Goal: Task Accomplishment & Management: Use online tool/utility

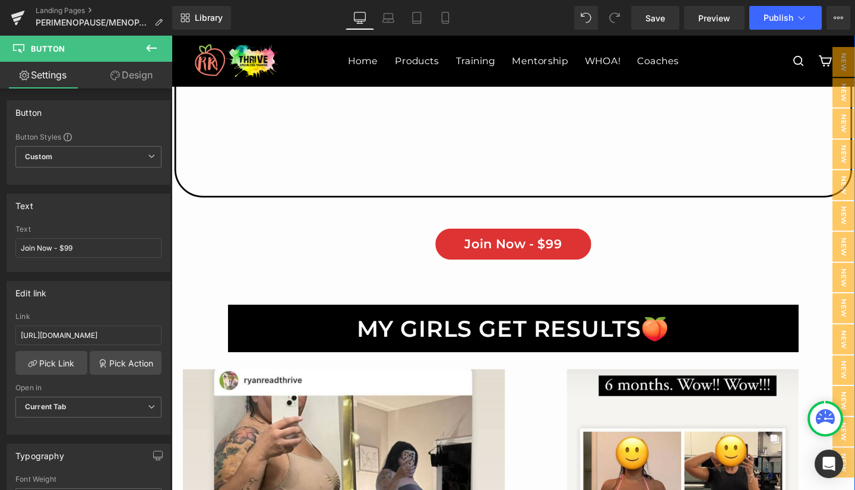
scroll to position [2499, 0]
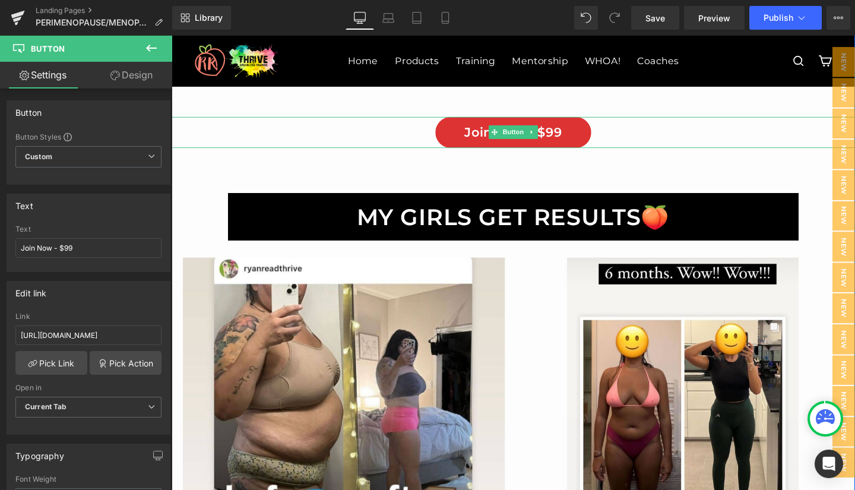
click at [466, 134] on link "Join Now - $99" at bounding box center [531, 137] width 165 height 33
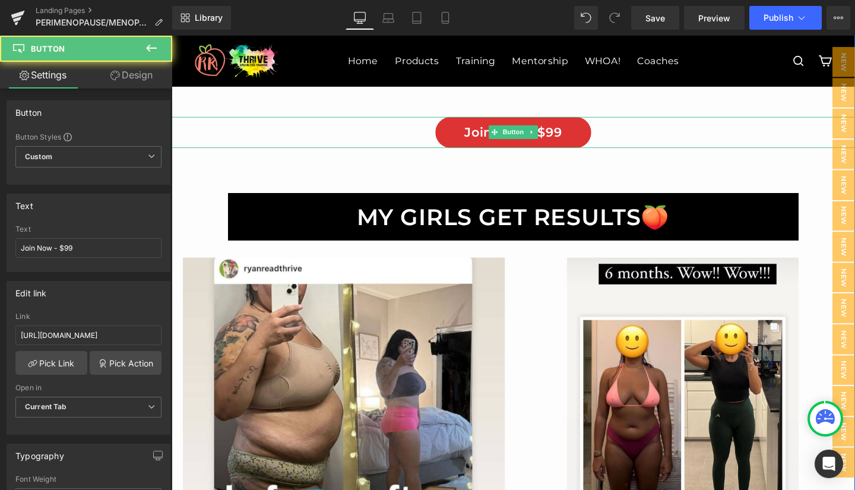
click at [465, 138] on link "Join Now - $99" at bounding box center [531, 137] width 165 height 33
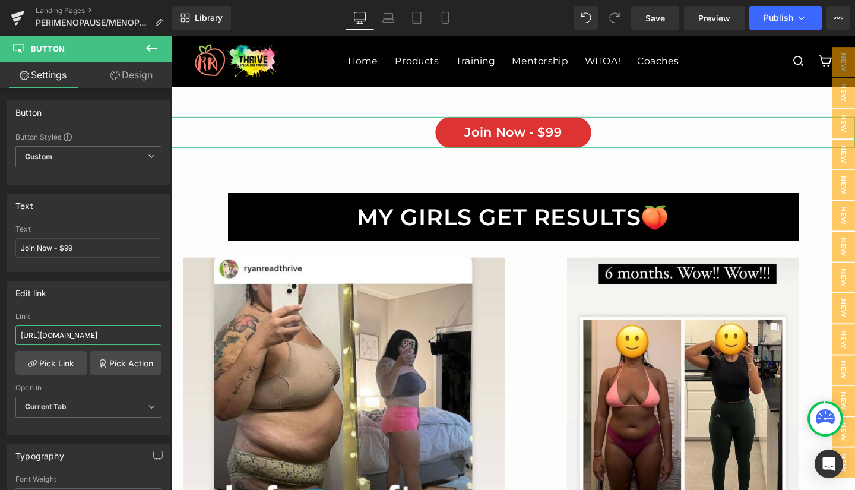
scroll to position [0, 146]
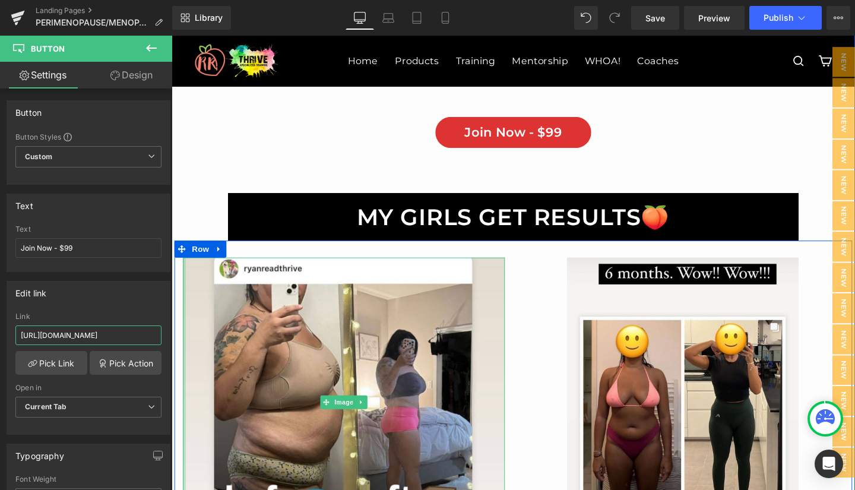
drag, startPoint x: 191, startPoint y: 369, endPoint x: 181, endPoint y: 359, distance: 14.7
paste input "4HQVP2IZWCU0RXZB7T915G3BY4MX737N"
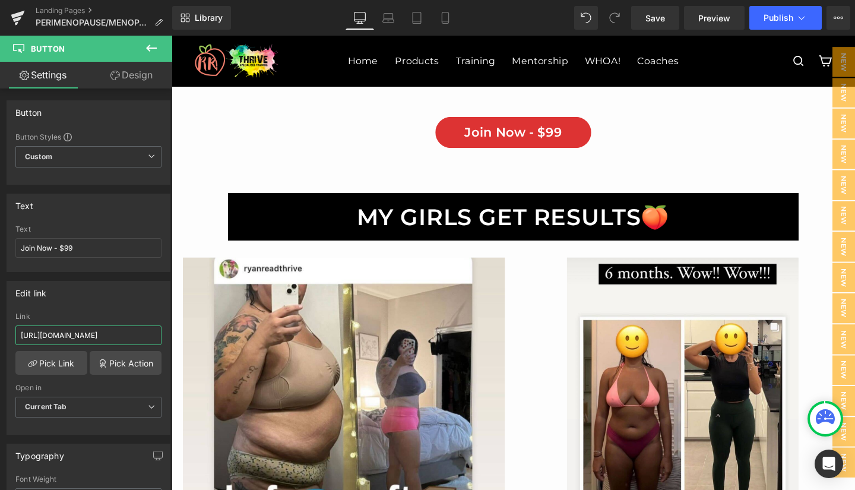
type input "[URL][DOMAIN_NAME]"
click at [665, 15] on span "Save" at bounding box center [656, 18] width 20 height 12
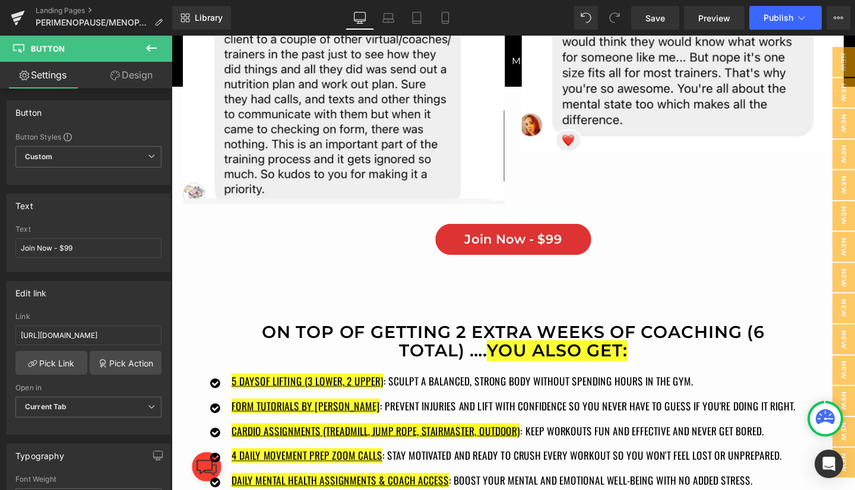
scroll to position [8164, 0]
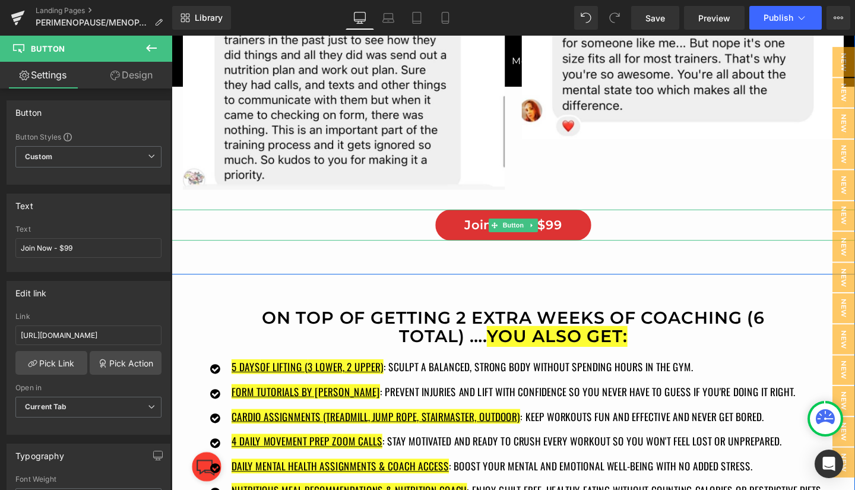
click at [460, 238] on link "Join Now - $99" at bounding box center [531, 235] width 165 height 33
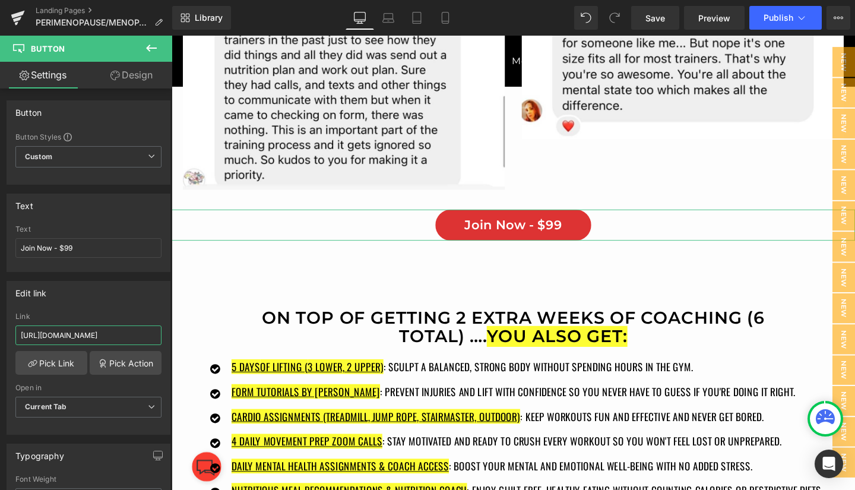
scroll to position [0, 146]
drag, startPoint x: 17, startPoint y: 335, endPoint x: 172, endPoint y: 332, distance: 154.5
click at [172, 332] on div "Button Button Styles Custom Custom Setup Global Style Custom Setup Global Style…" at bounding box center [86, 292] width 172 height 407
paste input "4HQVP2IZWCU0RXZB7T915G3BY4MX737N"
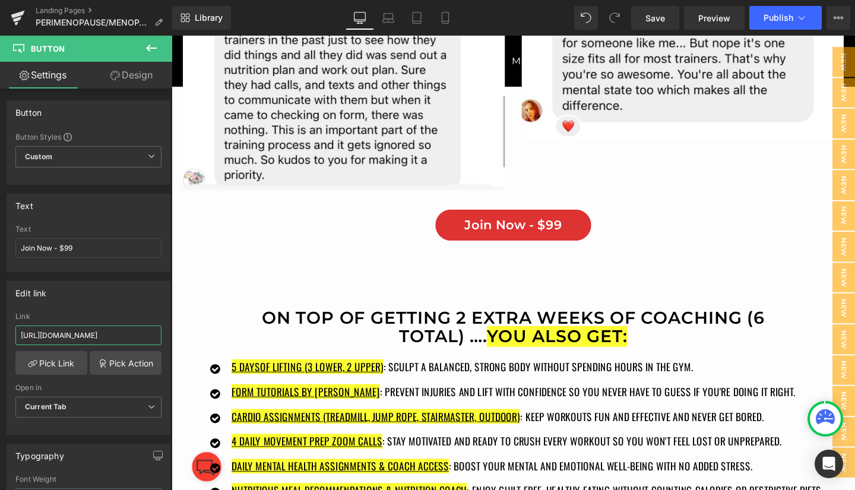
type input "[URL][DOMAIN_NAME]"
click at [657, 12] on span "Save" at bounding box center [656, 18] width 20 height 12
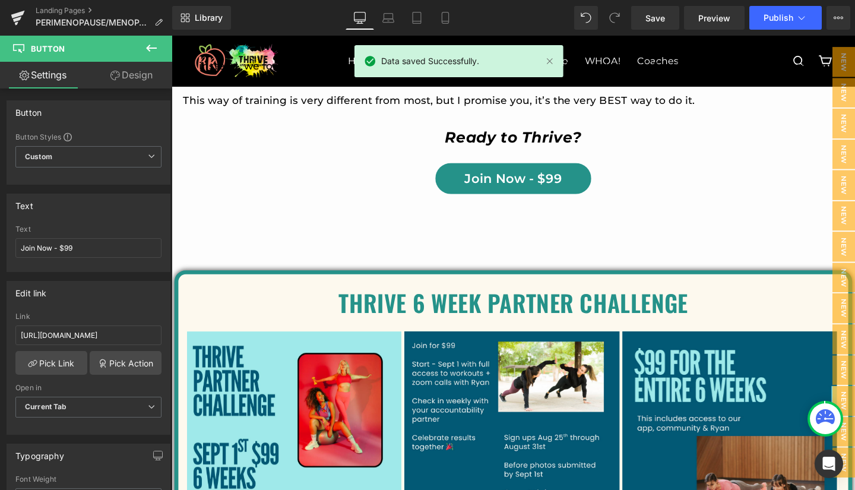
scroll to position [9181, 0]
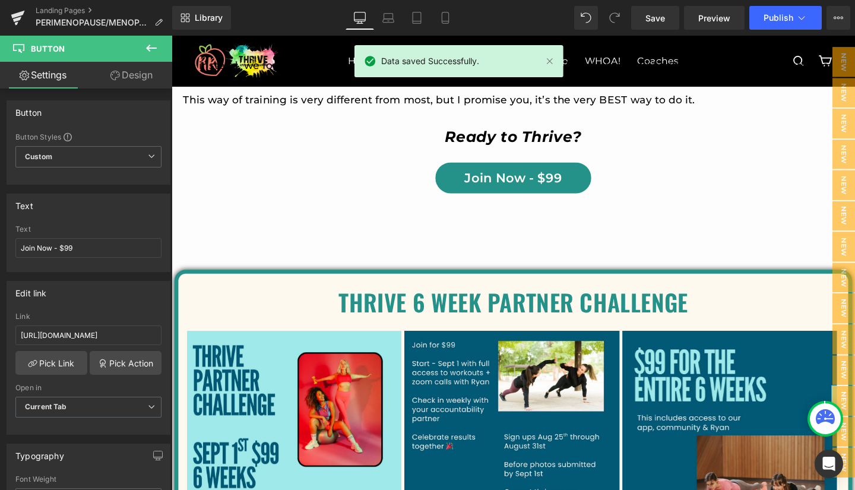
click at [467, 198] on link "Join Now - $99" at bounding box center [531, 185] width 165 height 33
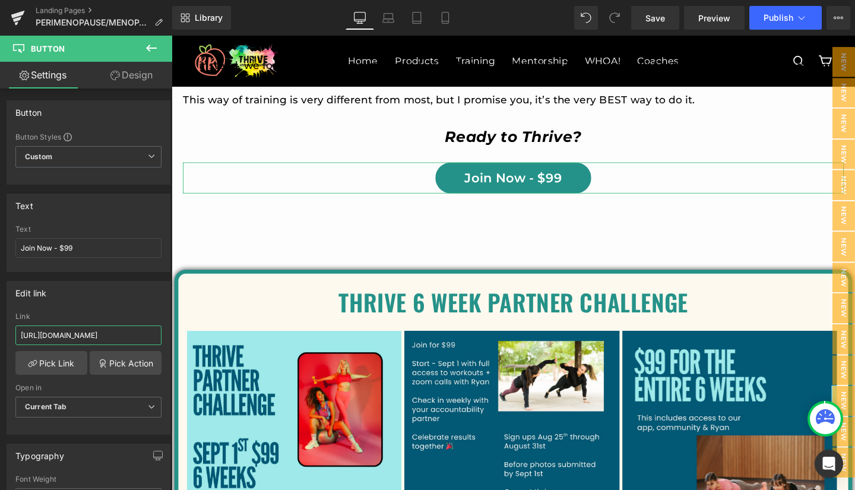
scroll to position [0, 146]
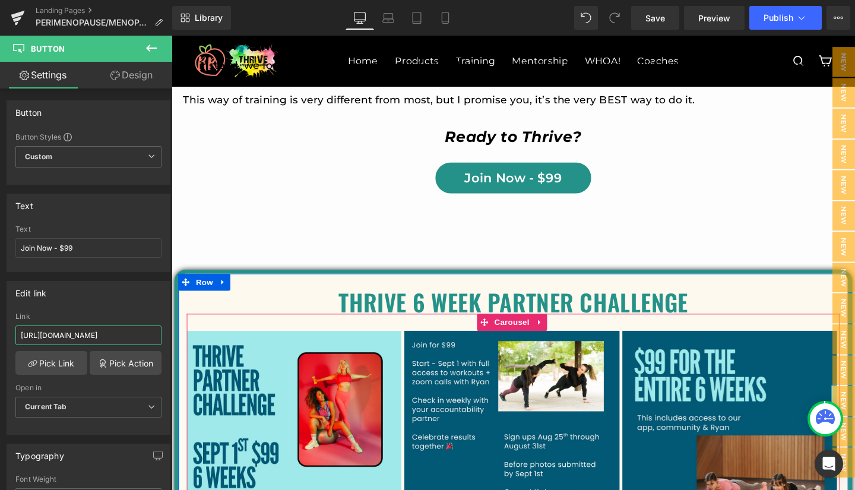
drag, startPoint x: 190, startPoint y: 371, endPoint x: 194, endPoint y: 353, distance: 18.3
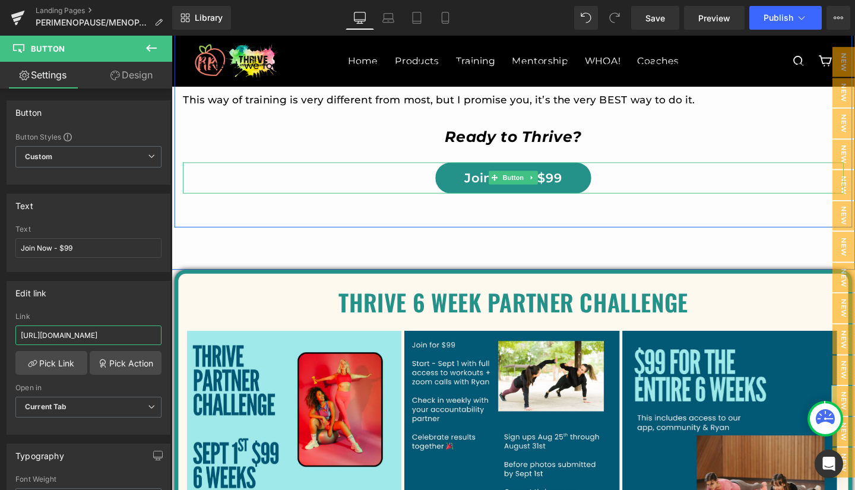
scroll to position [0, 147]
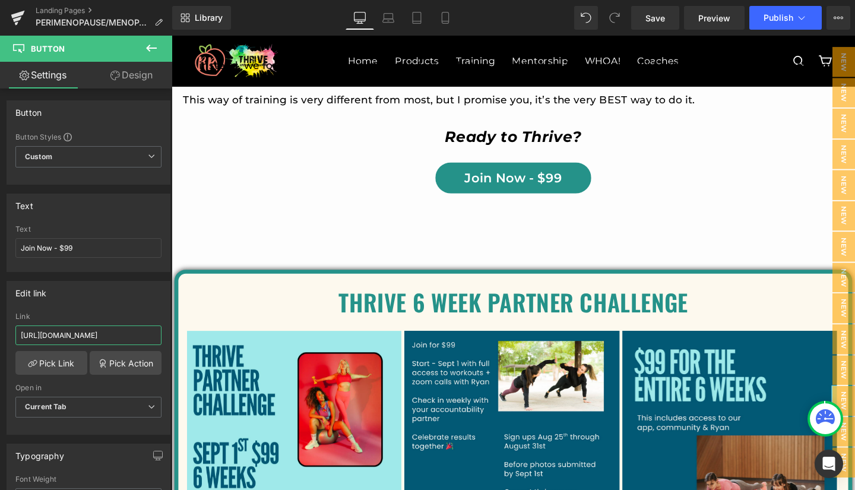
type input "[URL][DOMAIN_NAME]"
click at [655, 14] on span "Save" at bounding box center [656, 18] width 20 height 12
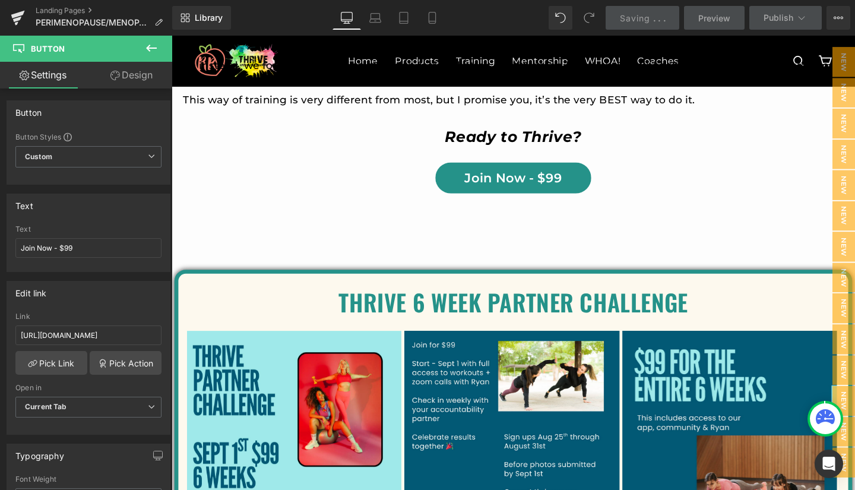
scroll to position [9388, 0]
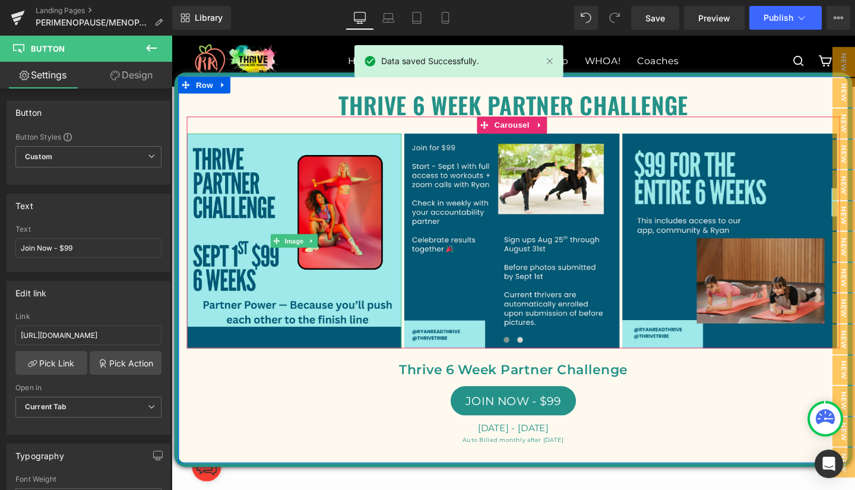
click at [296, 258] on span "Image" at bounding box center [300, 251] width 25 height 14
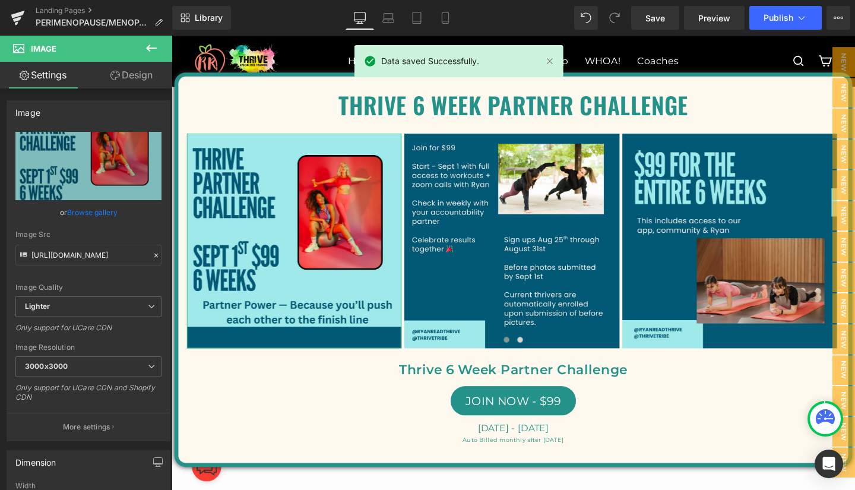
click at [90, 208] on link "Browse gallery" at bounding box center [92, 212] width 50 height 21
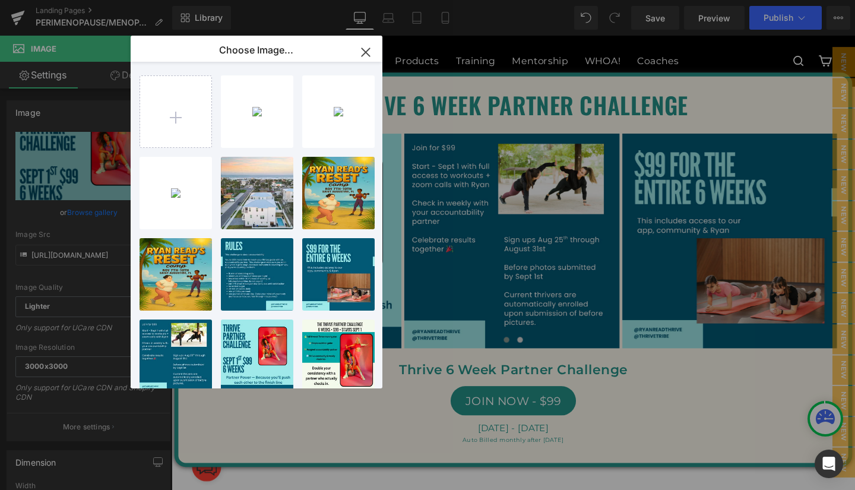
click at [0, 0] on div "Teal an... _5_.png 726.15 KB" at bounding box center [0, 0] width 0 height 0
type input "[URL][DOMAIN_NAME]"
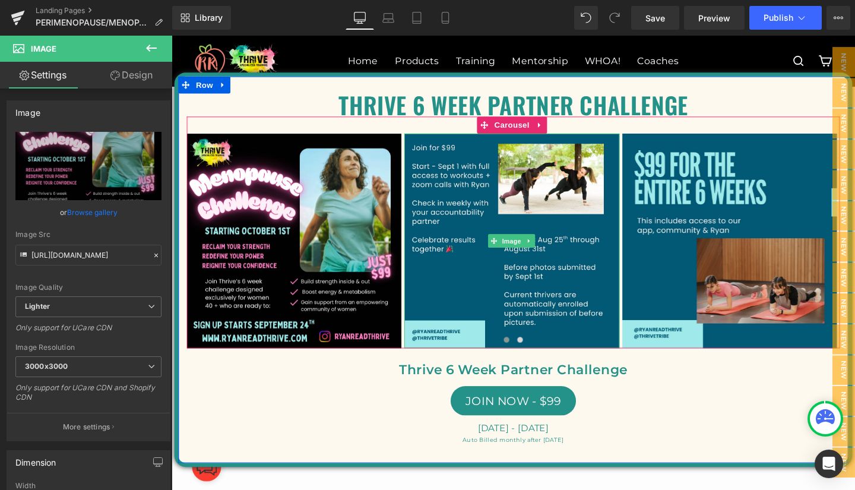
click at [525, 258] on span "Image" at bounding box center [529, 251] width 25 height 14
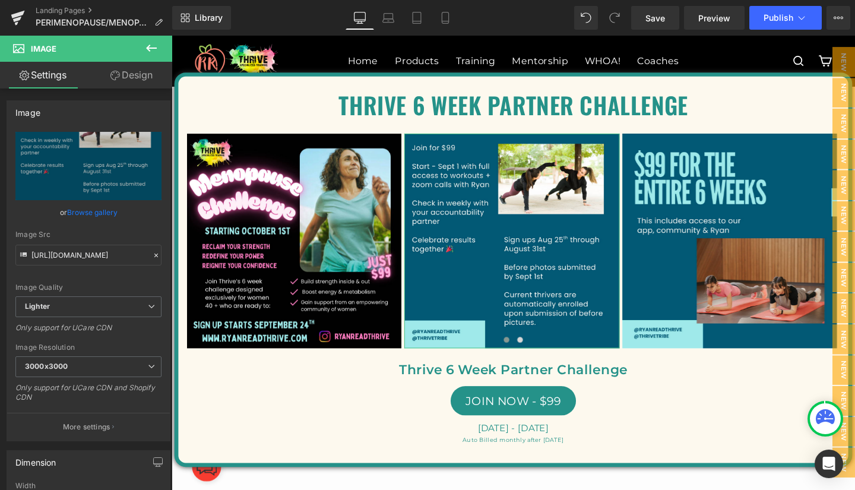
click at [84, 213] on link "Browse gallery" at bounding box center [92, 212] width 50 height 21
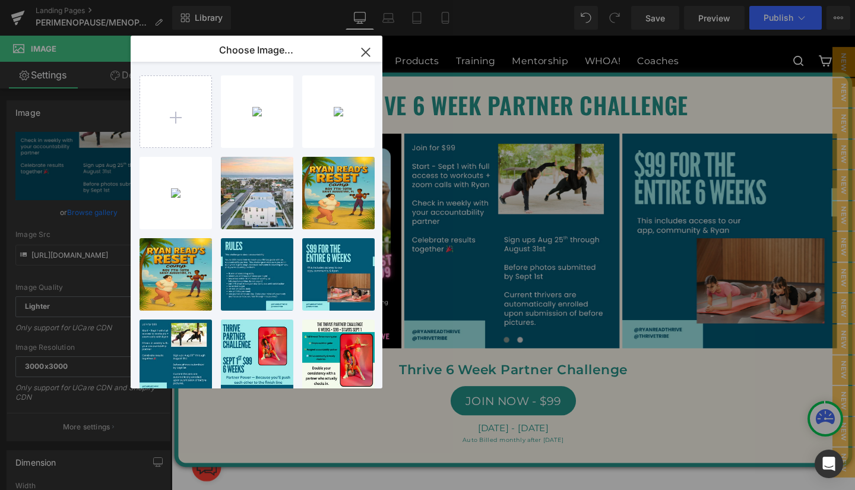
click at [0, 0] on div "Teal an... _6_.png 197.14 KB" at bounding box center [0, 0] width 0 height 0
type input "[URL][DOMAIN_NAME]"
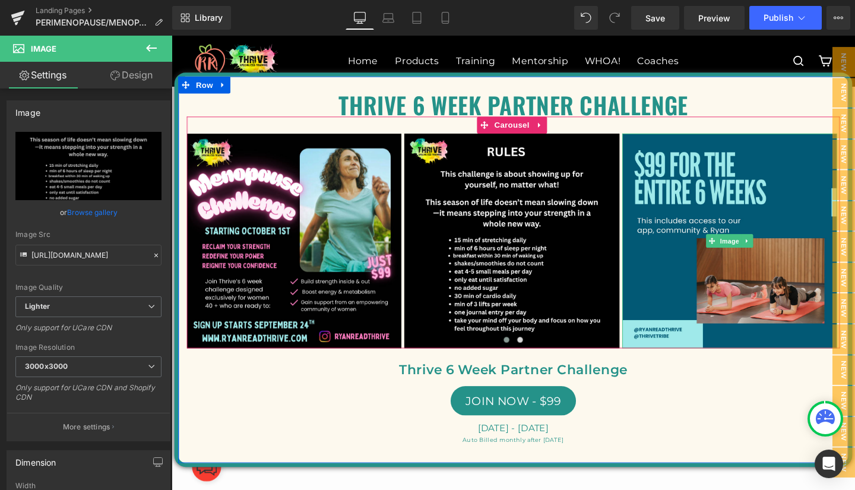
click at [752, 258] on span "Image" at bounding box center [758, 251] width 25 height 14
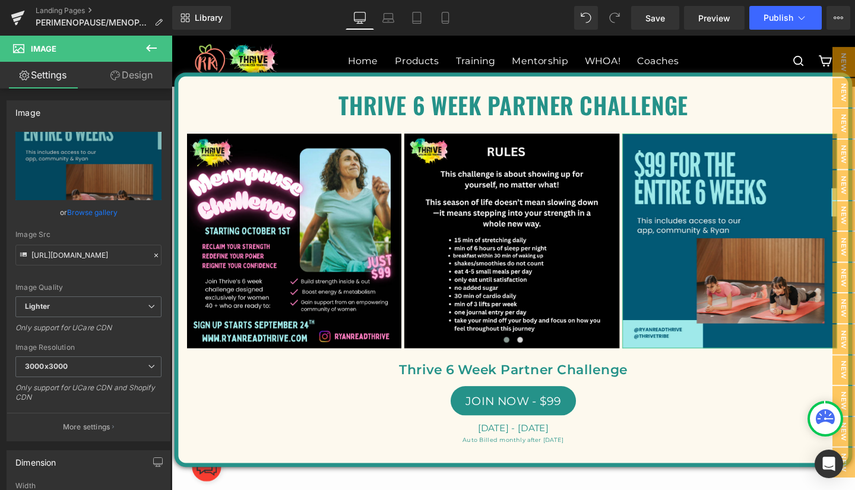
click at [90, 216] on link "Browse gallery" at bounding box center [92, 212] width 50 height 21
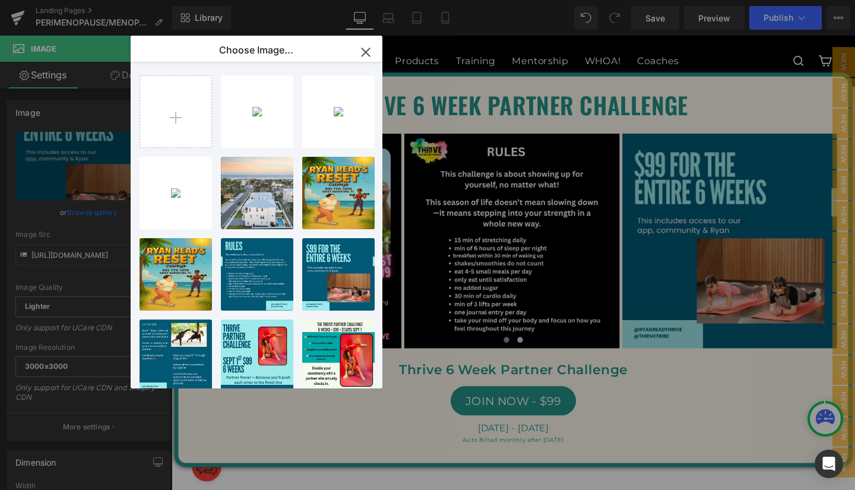
click at [0, 0] on div "Teal an... _7_.png 120.69 KB" at bounding box center [0, 0] width 0 height 0
type input "[URL][DOMAIN_NAME]"
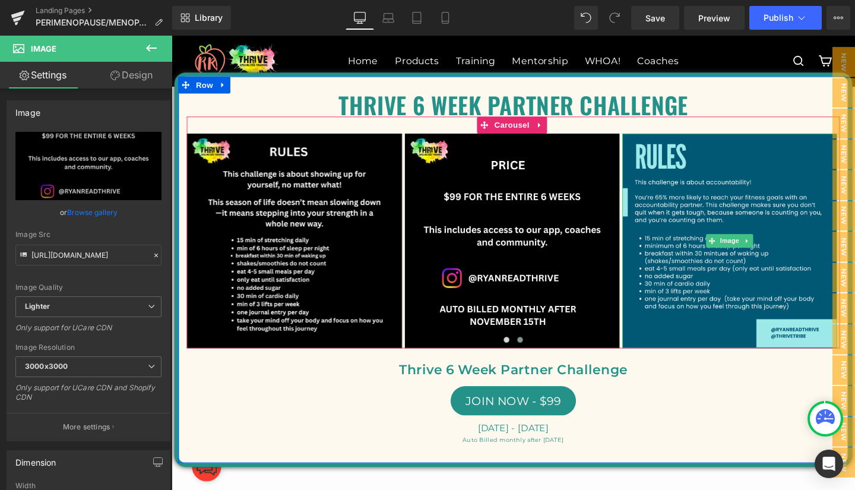
click at [775, 255] on icon at bounding box center [777, 251] width 7 height 7
click at [780, 255] on icon at bounding box center [783, 251] width 7 height 7
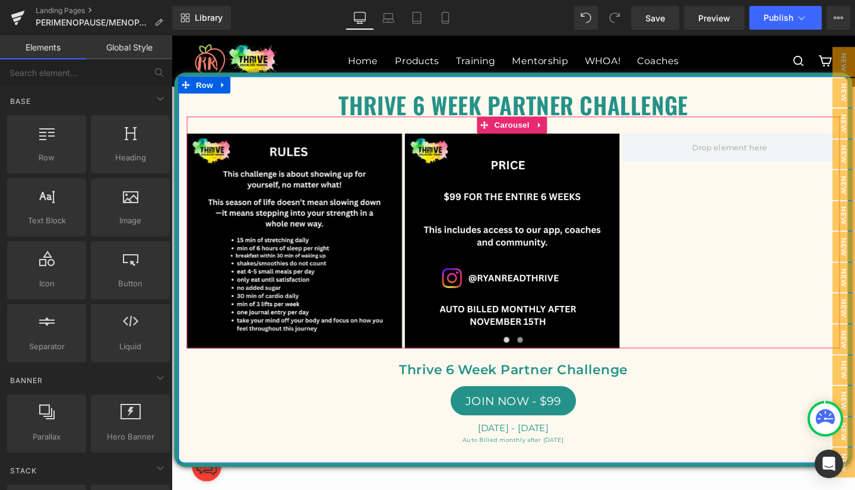
scroll to position [9343, 0]
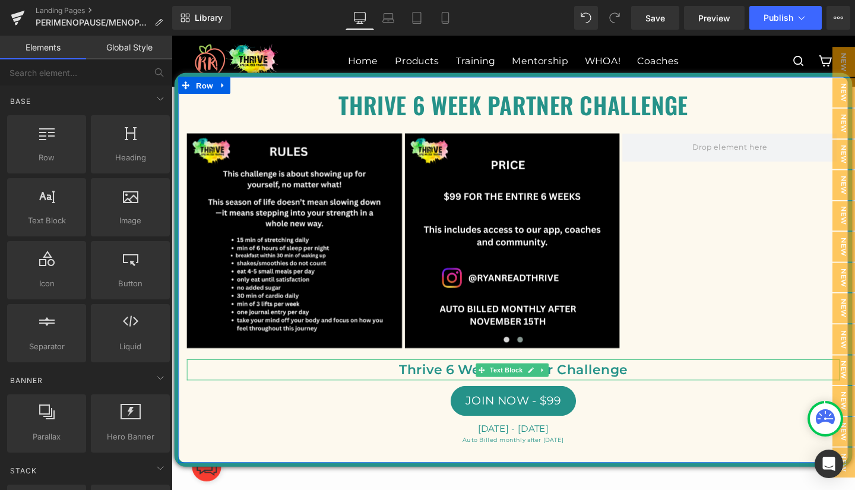
click at [456, 398] on p "Thrive 6 Week Partner Challenge" at bounding box center [531, 387] width 687 height 22
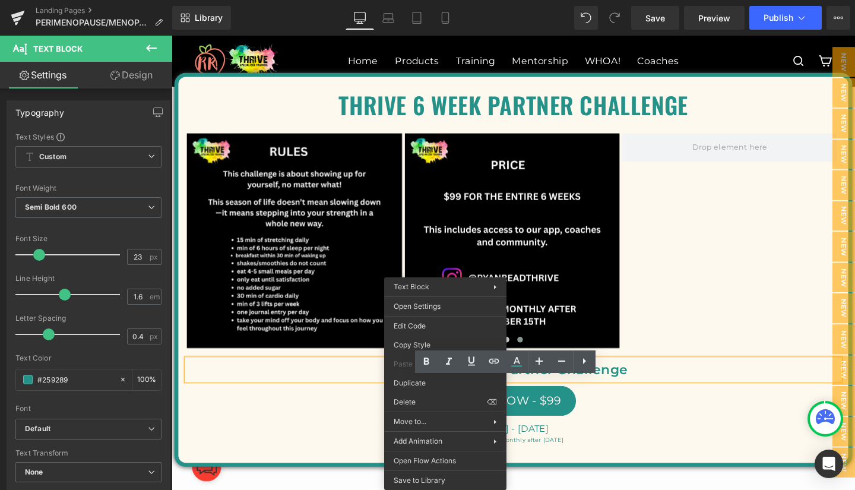
click at [556, 398] on p "Thrive 6 Week Partner Challenge" at bounding box center [531, 387] width 687 height 22
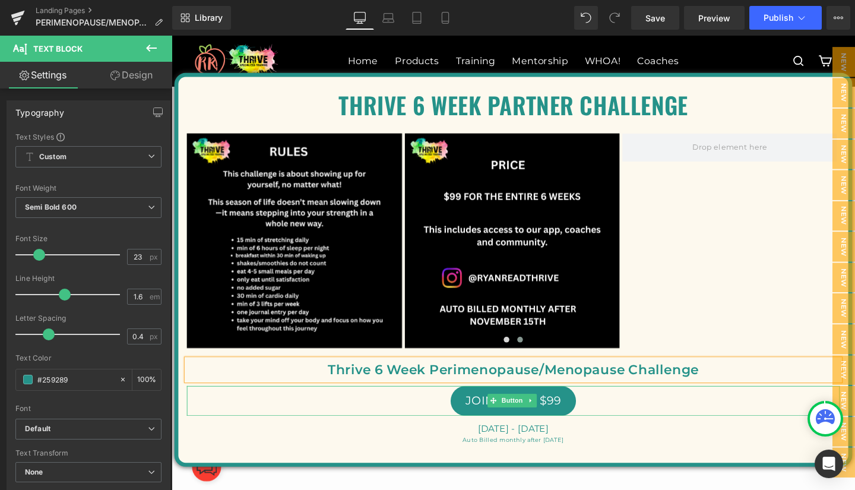
click at [481, 426] on span "JOIN NOW - $99" at bounding box center [531, 419] width 100 height 14
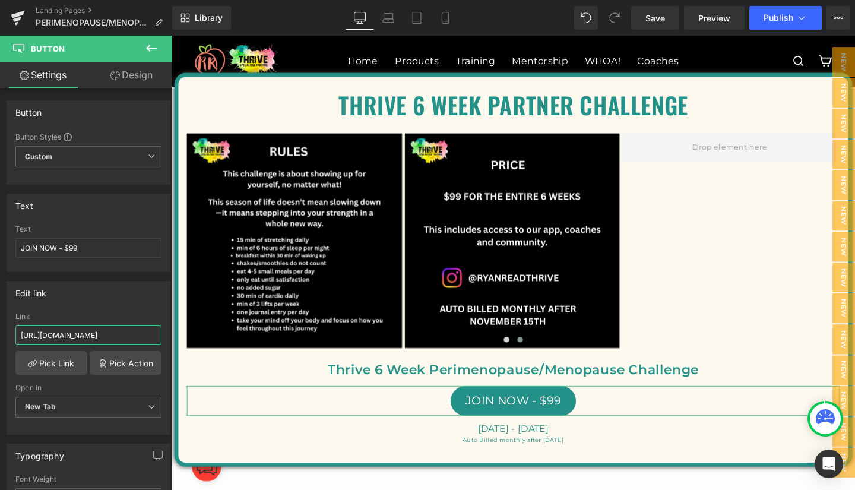
scroll to position [0, 146]
drag, startPoint x: 190, startPoint y: 369, endPoint x: 177, endPoint y: 349, distance: 23.6
paste input "4HQVP2IZWCU0RXZB7T915G3BY4MX737N"
type input "[URL][DOMAIN_NAME]"
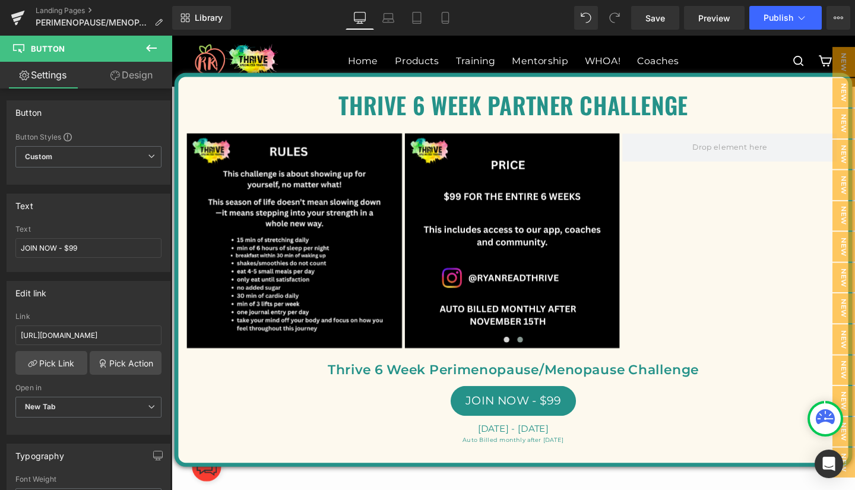
click at [656, 19] on span "Save" at bounding box center [656, 18] width 20 height 12
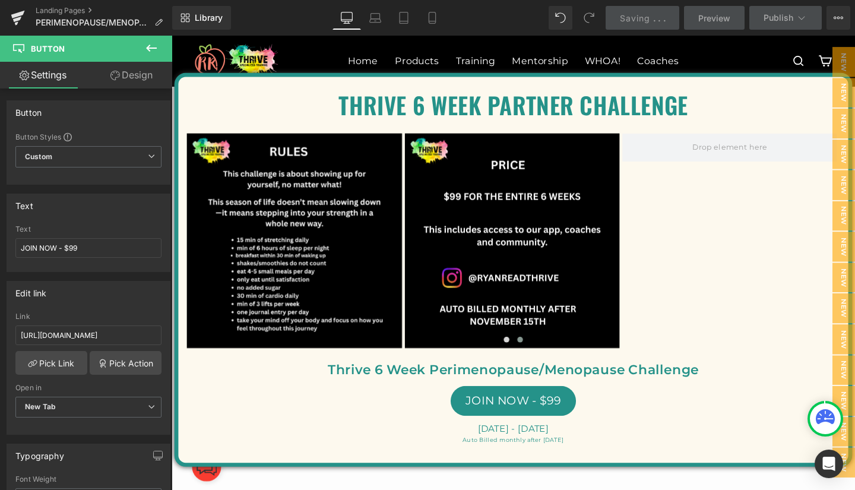
scroll to position [0, 0]
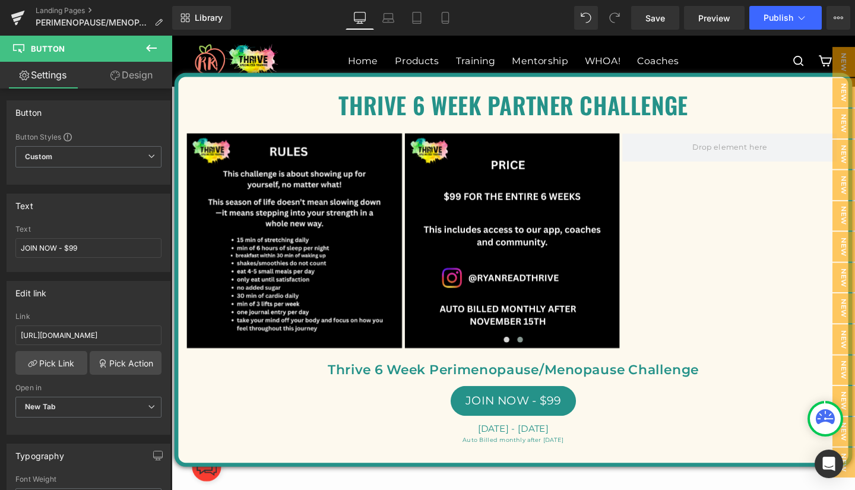
click at [455, 448] on div "Rendering Content" at bounding box center [427, 443] width 73 height 13
click at [462, 448] on div "Rendering Content" at bounding box center [427, 443] width 73 height 13
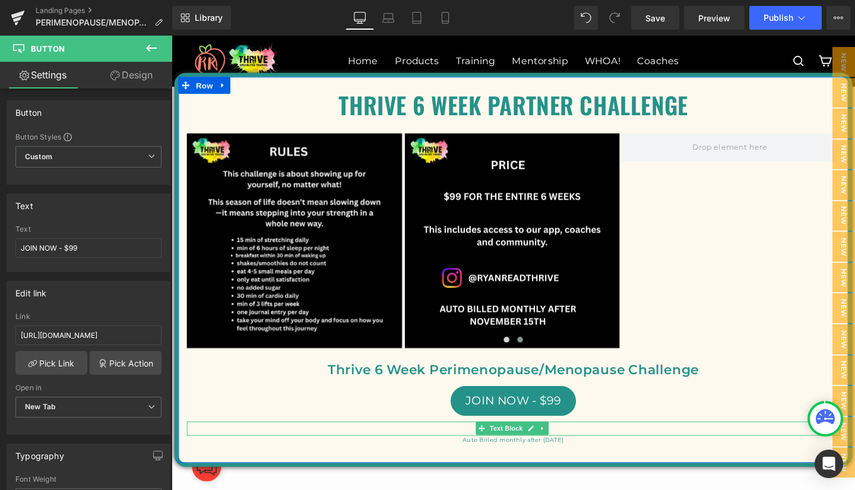
click at [494, 454] on span "[DATE] - [DATE]" at bounding box center [531, 448] width 75 height 11
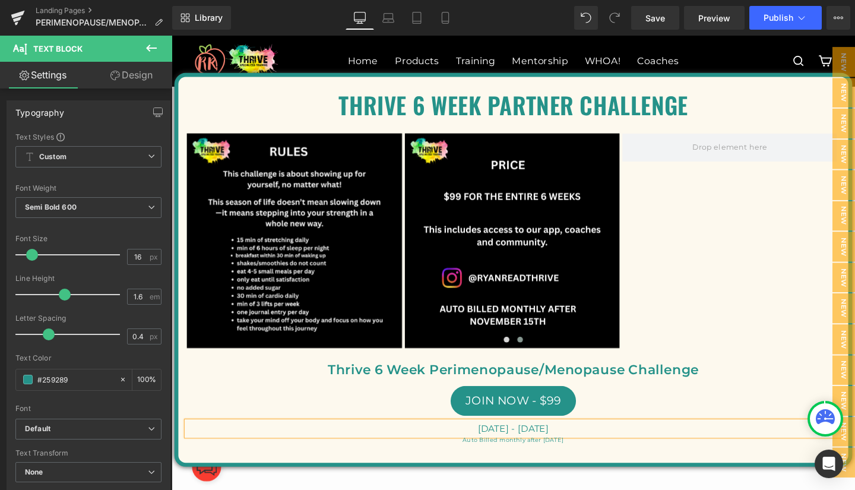
click at [498, 454] on span "[DATE] - [DATE]" at bounding box center [531, 448] width 75 height 11
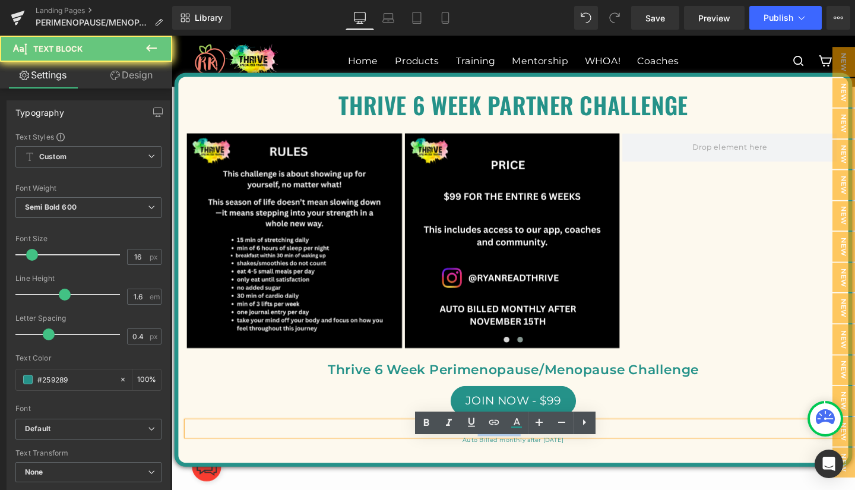
click at [498, 454] on span "[DATE] - [DATE]" at bounding box center [531, 448] width 75 height 11
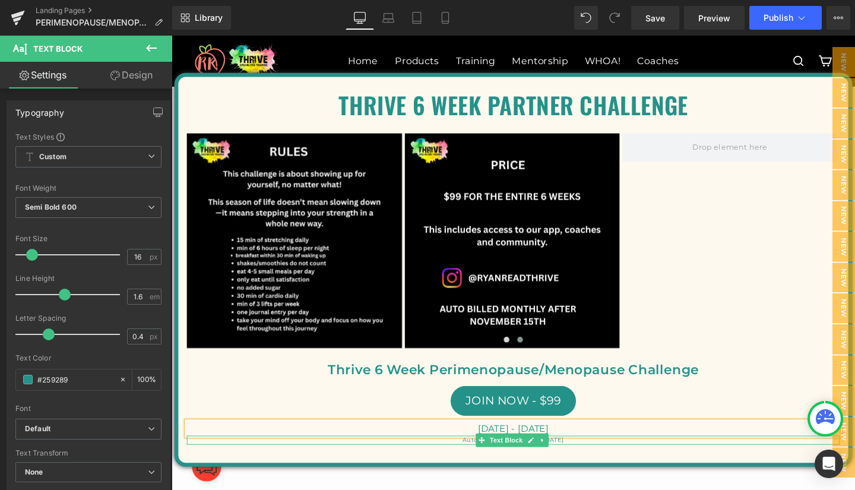
click at [618, 466] on p "Auto Billed monthly after [DATE]" at bounding box center [531, 461] width 687 height 10
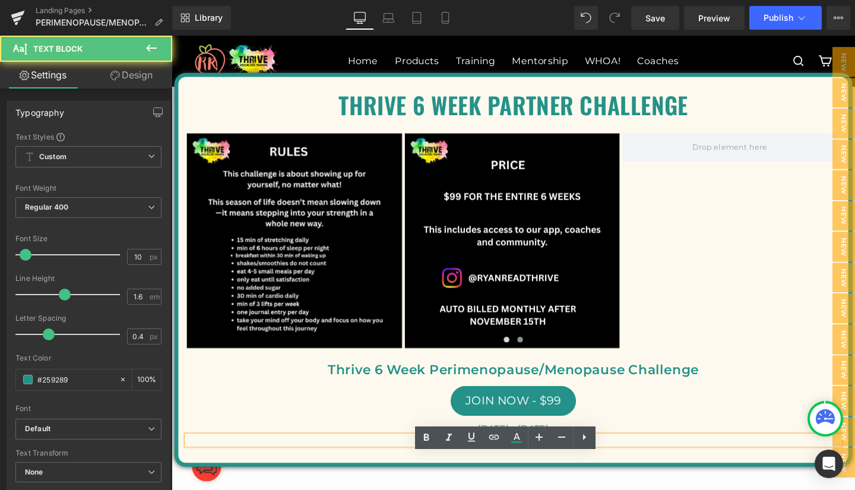
click at [593, 466] on p "Auto Billed monthly after [DATE]" at bounding box center [531, 461] width 687 height 10
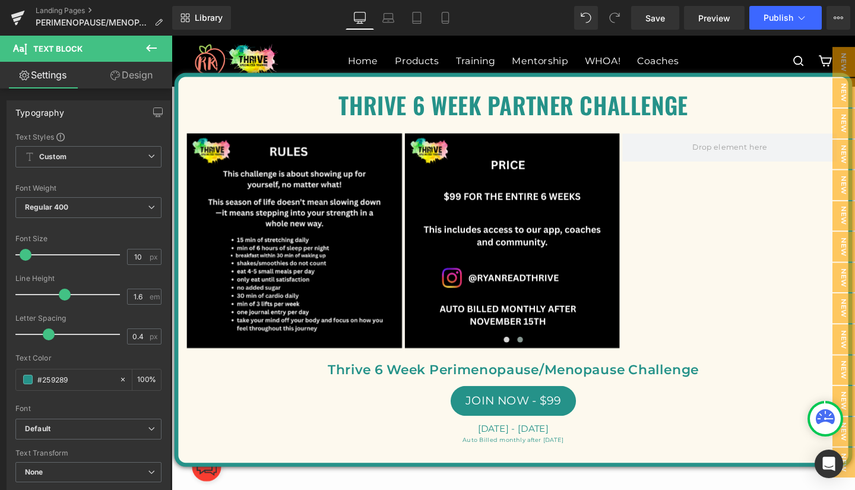
click at [656, 20] on span "Save" at bounding box center [656, 18] width 20 height 12
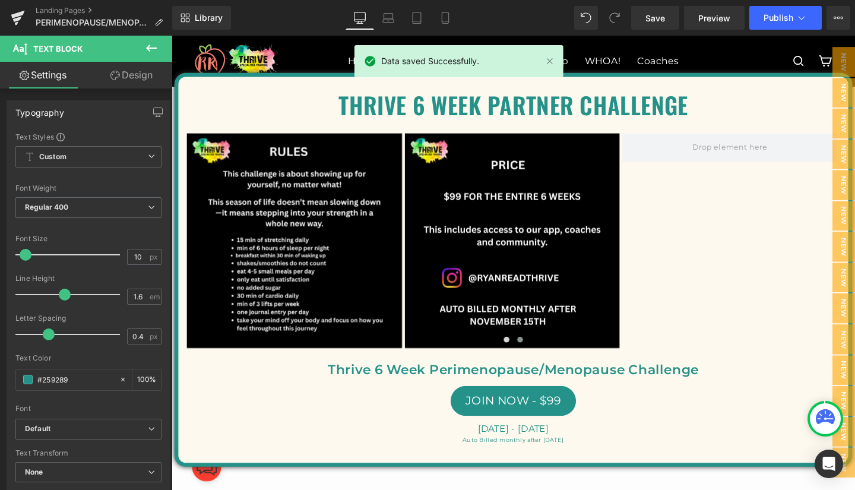
click at [717, 11] on link "Preview" at bounding box center [714, 18] width 61 height 24
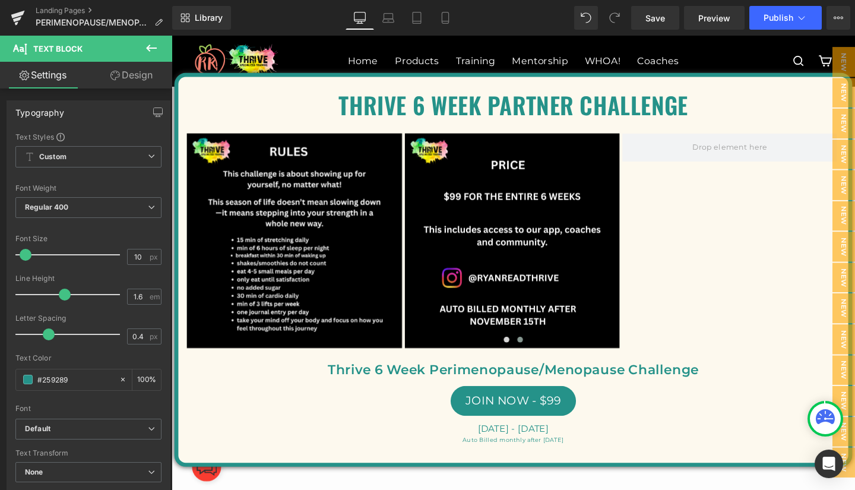
click at [658, 21] on span "Save" at bounding box center [656, 18] width 20 height 12
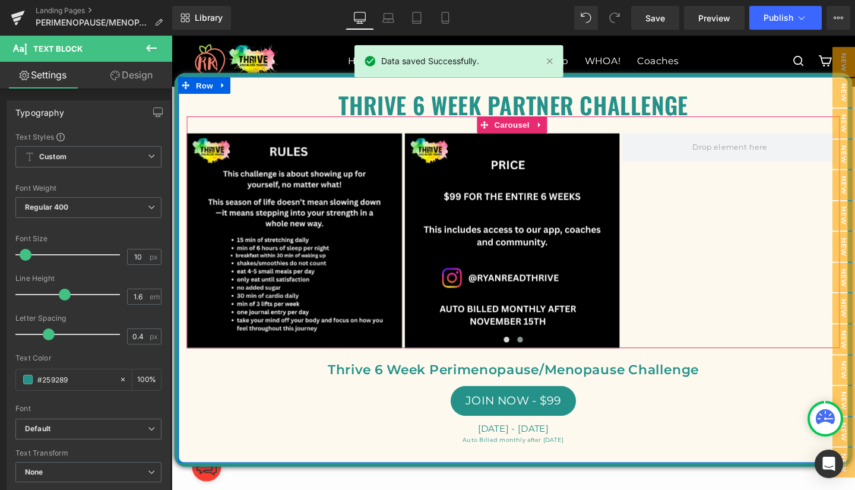
click at [753, 162] on span at bounding box center [758, 153] width 87 height 18
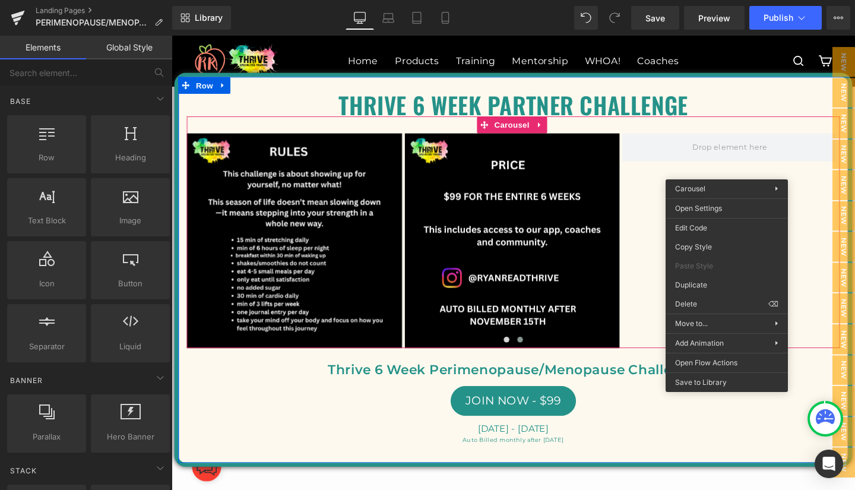
click at [769, 162] on span at bounding box center [758, 153] width 87 height 18
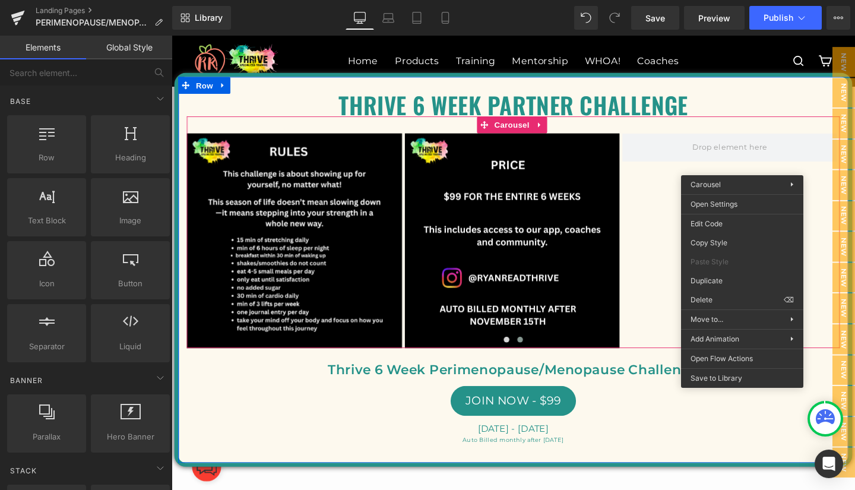
click at [671, 261] on div "Image Image Image" at bounding box center [417, 251] width 916 height 226
